Goal: Information Seeking & Learning: Check status

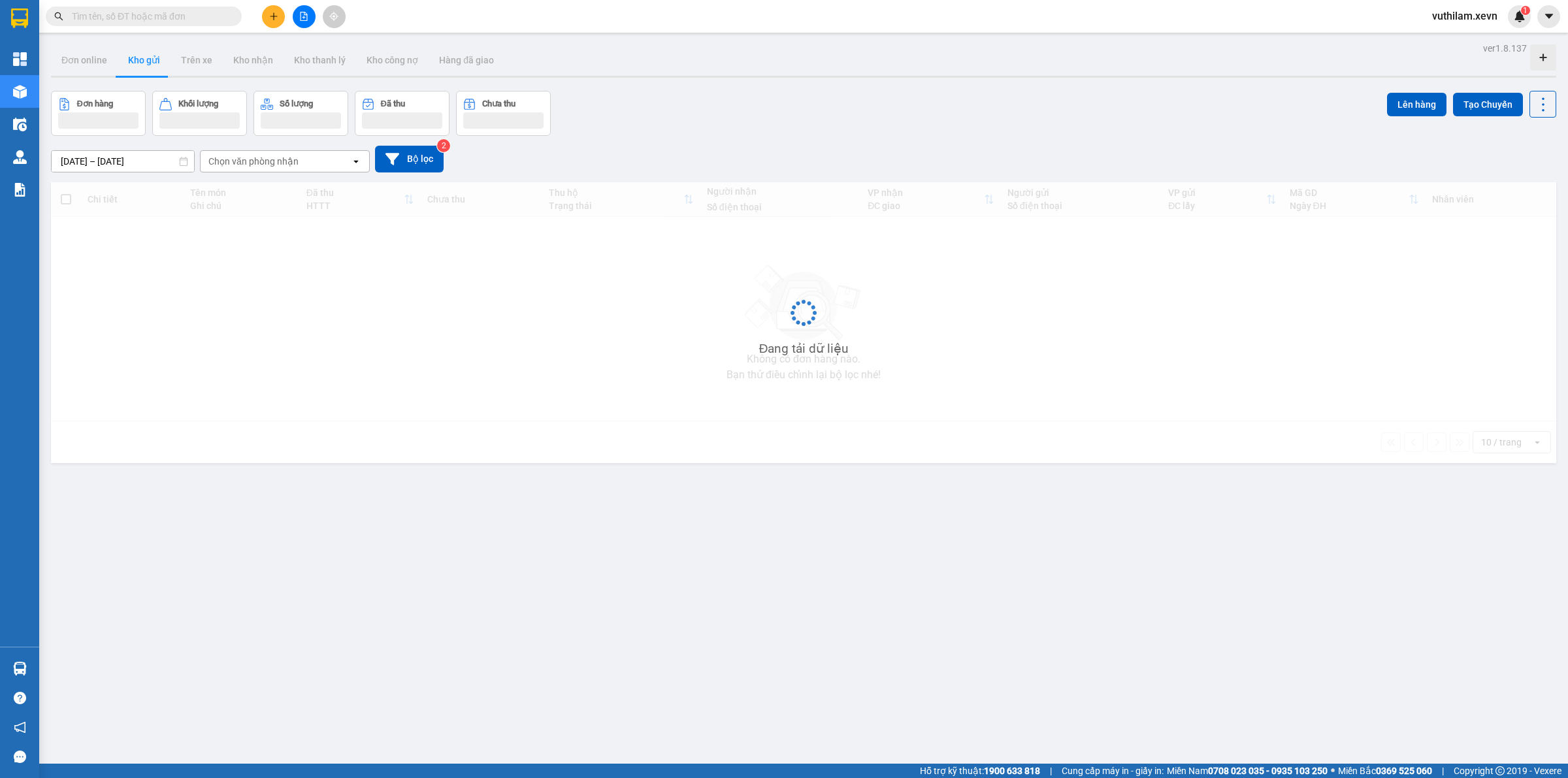
click at [207, 19] on input "text" at bounding box center [149, 16] width 154 height 14
paste input "VPT0108250001"
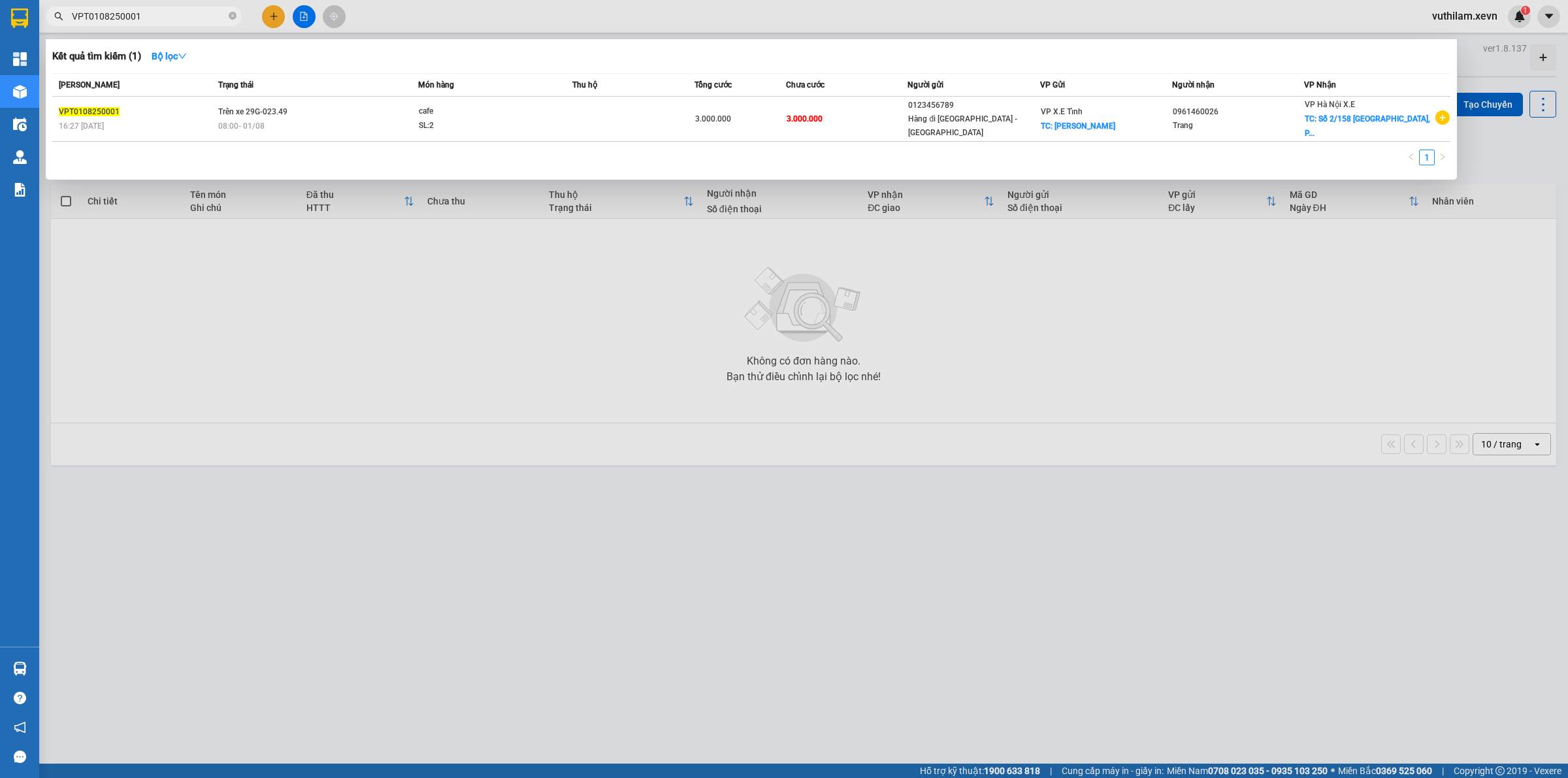
drag, startPoint x: 162, startPoint y: 21, endPoint x: 0, endPoint y: -22, distance: 167.6
click at [0, 0] on html "Kết quả tìm kiếm ( 1 ) Bộ lọc Mã ĐH Trạng thái Món hàng Thu hộ Tổng cước Chưa c…" at bounding box center [784, 389] width 1568 height 778
paste input "NH0108250072"
drag, startPoint x: 184, startPoint y: 24, endPoint x: 132, endPoint y: 8, distance: 54.4
click at [95, 9] on span "VPNH0108250072" at bounding box center [144, 16] width 196 height 19
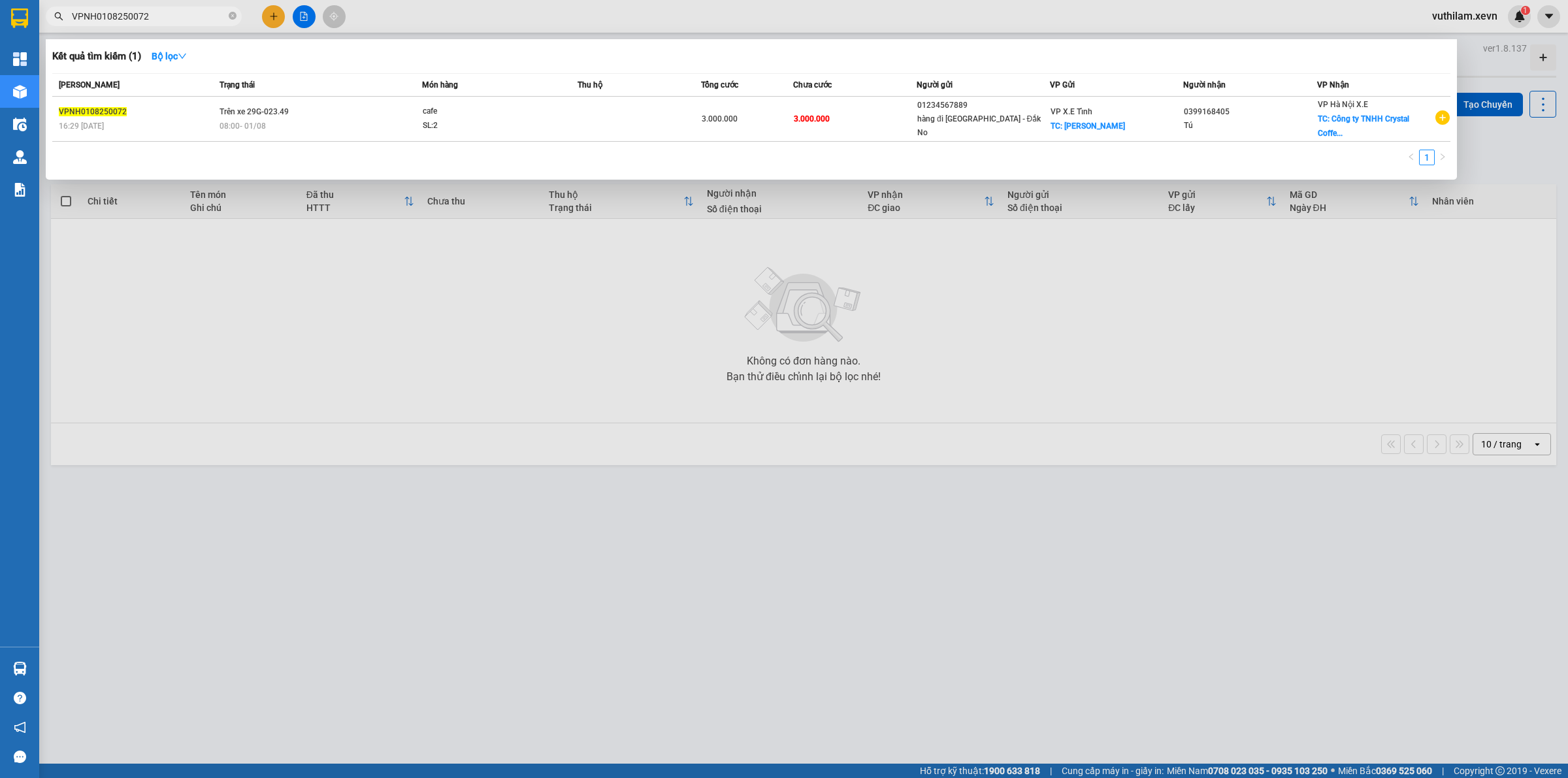
drag, startPoint x: 184, startPoint y: 16, endPoint x: 0, endPoint y: -14, distance: 186.4
click at [0, 0] on html "Kết quả tìm kiếm ( 1 ) Bộ lọc Mã ĐH Trạng thái Món hàng Thu hộ Tổng cước Chưa c…" at bounding box center [784, 389] width 1568 height 778
paste input "T010825000"
type input "VPT0108250002"
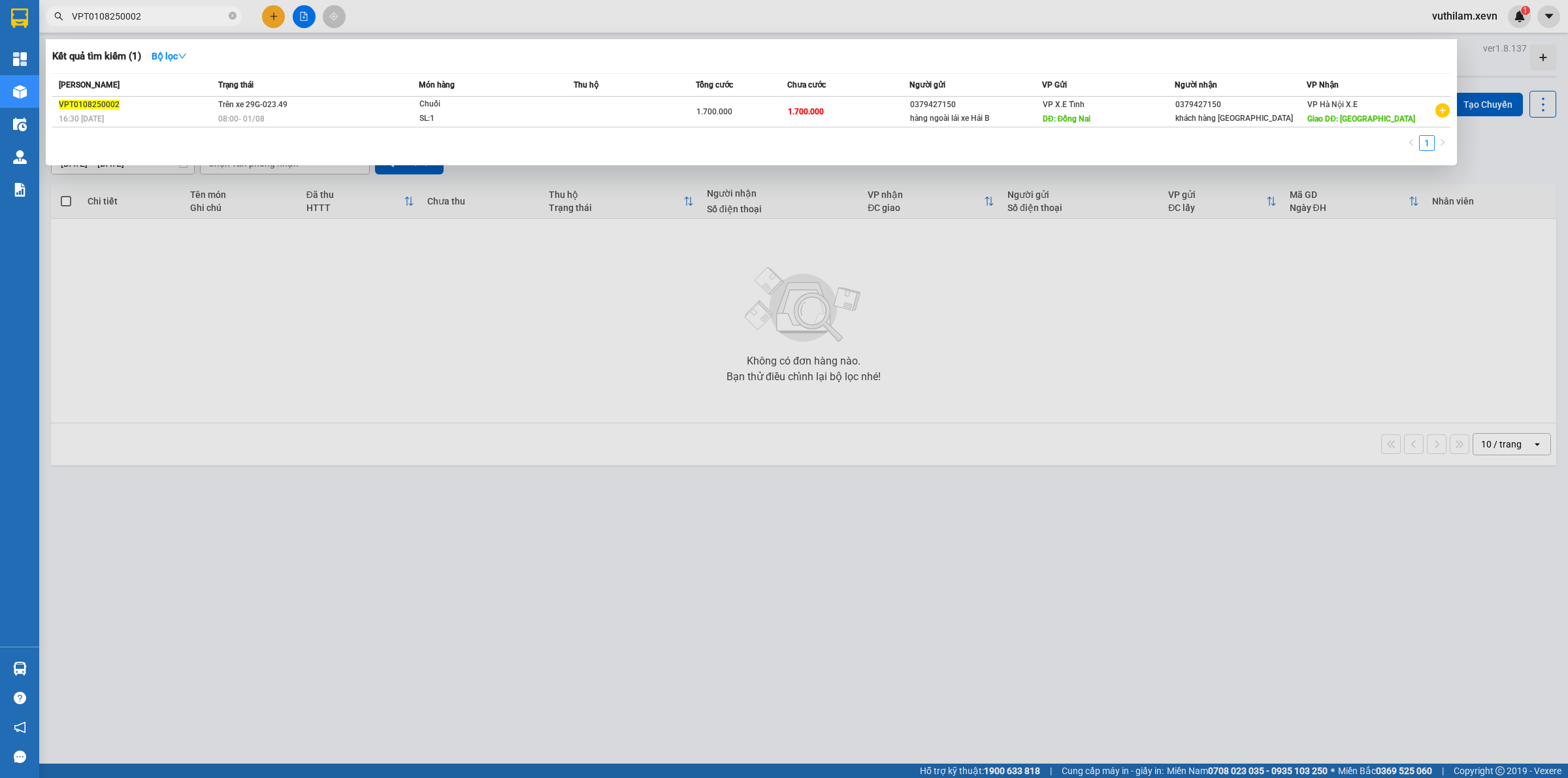
drag, startPoint x: 171, startPoint y: 22, endPoint x: 0, endPoint y: -8, distance: 173.6
click at [0, 0] on html "Kết quả tìm kiếm ( 1 ) Bộ lọc Mã ĐH Trạng thái Món hàng Thu hộ Tổng cước Chưa c…" at bounding box center [784, 389] width 1568 height 778
